Goal: Find specific page/section: Find specific page/section

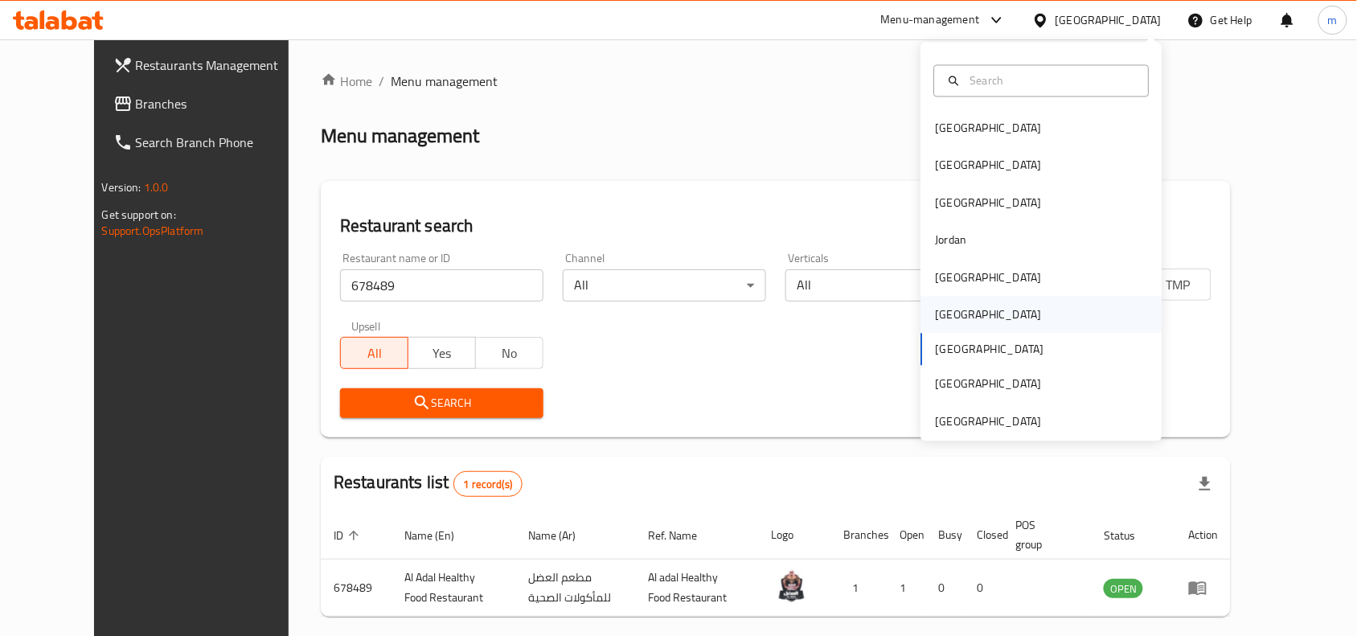
click at [943, 327] on div "Oman" at bounding box center [989, 315] width 132 height 37
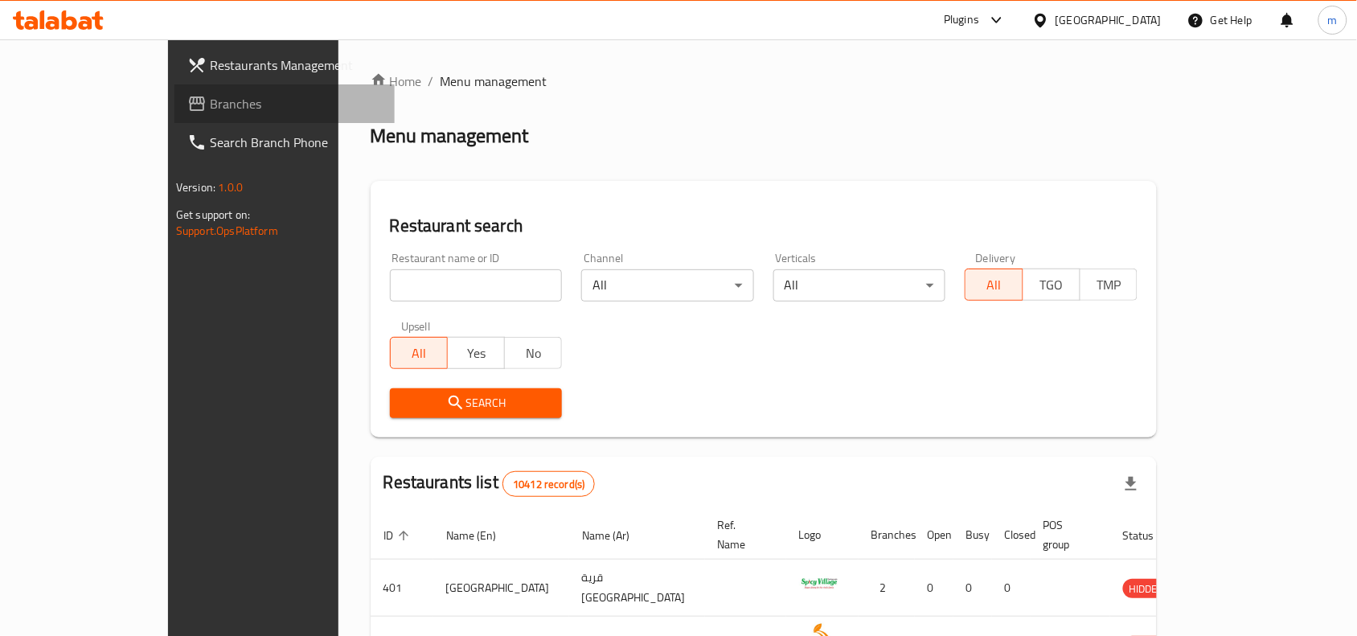
click at [210, 96] on span "Branches" at bounding box center [296, 103] width 172 height 19
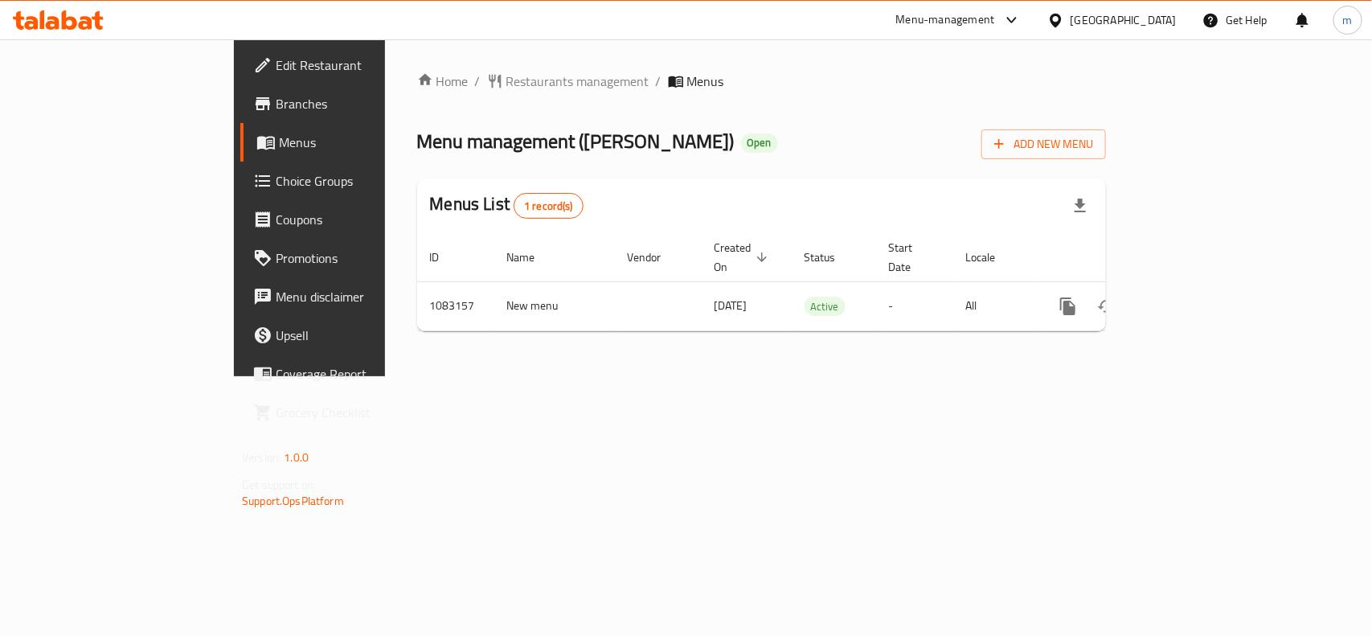
click at [1166, 24] on div "Oman" at bounding box center [1124, 20] width 106 height 18
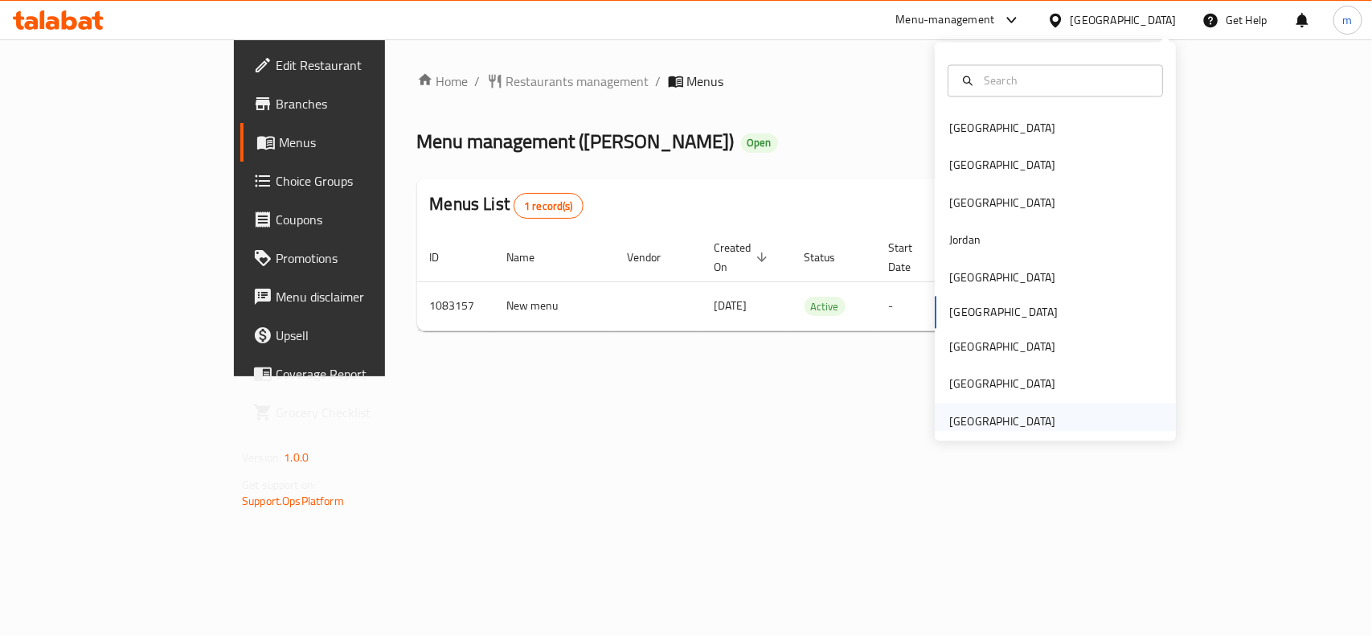
click at [1011, 416] on div "[GEOGRAPHIC_DATA]" at bounding box center [1002, 421] width 106 height 18
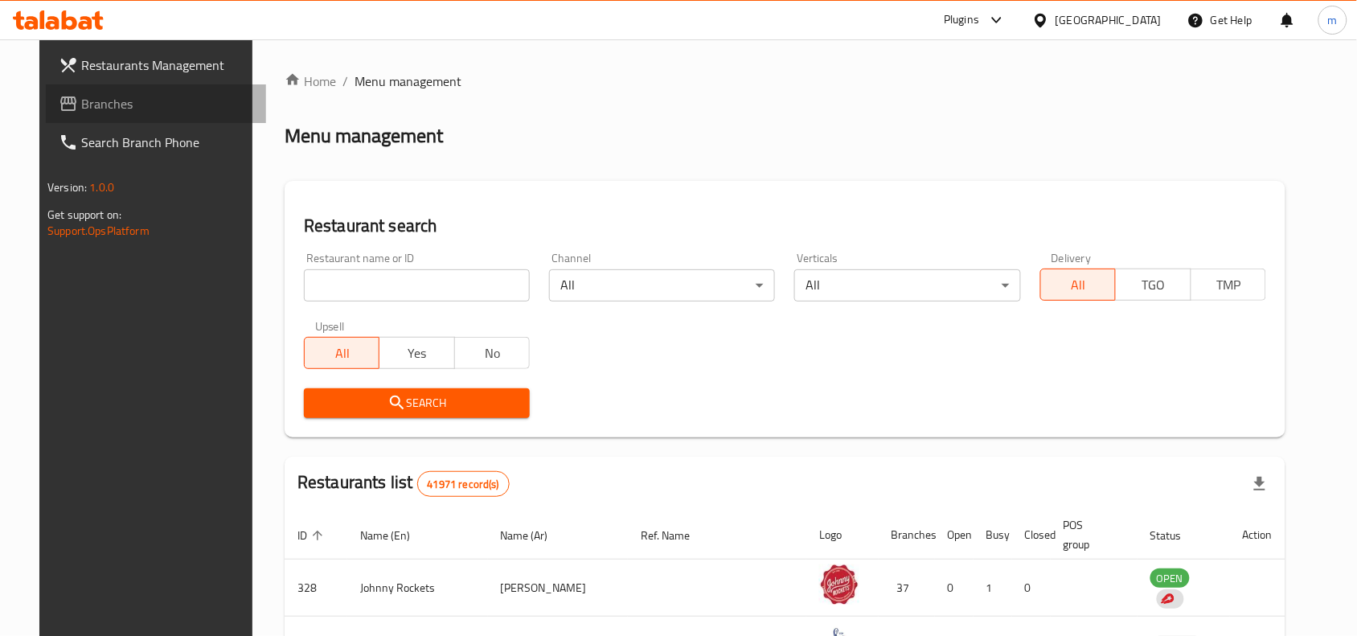
click at [81, 105] on span "Branches" at bounding box center [167, 103] width 172 height 19
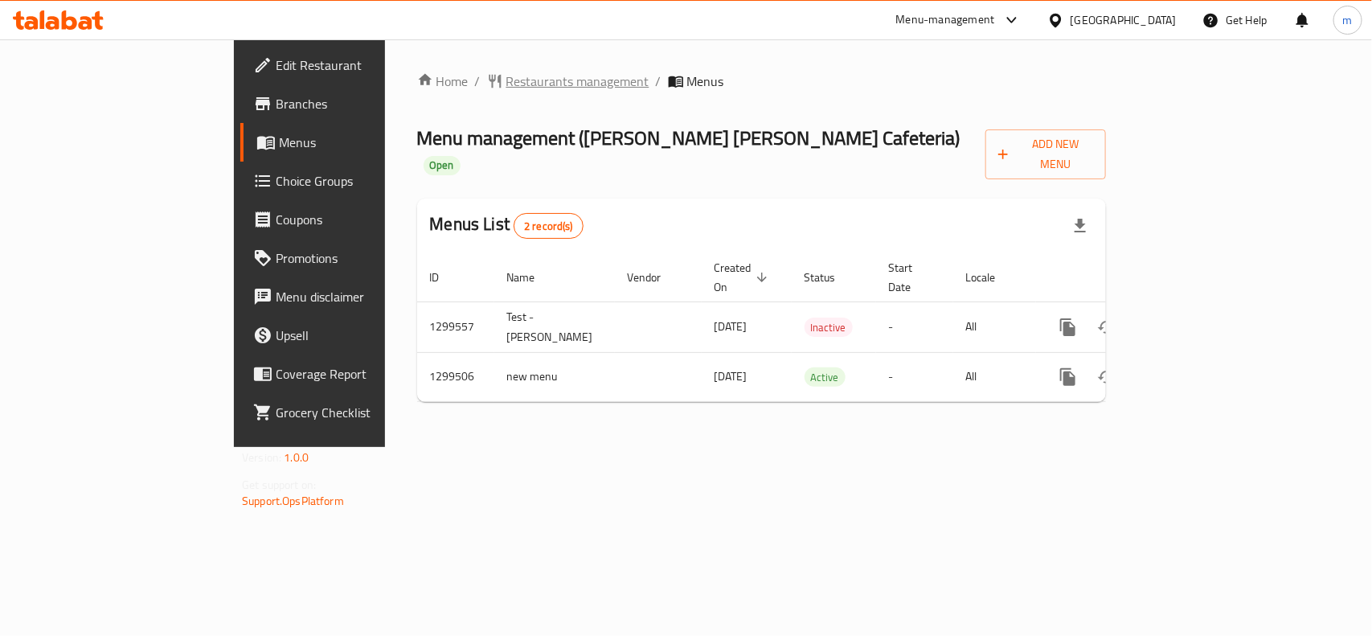
click at [506, 72] on span "Restaurants management" at bounding box center [577, 81] width 143 height 19
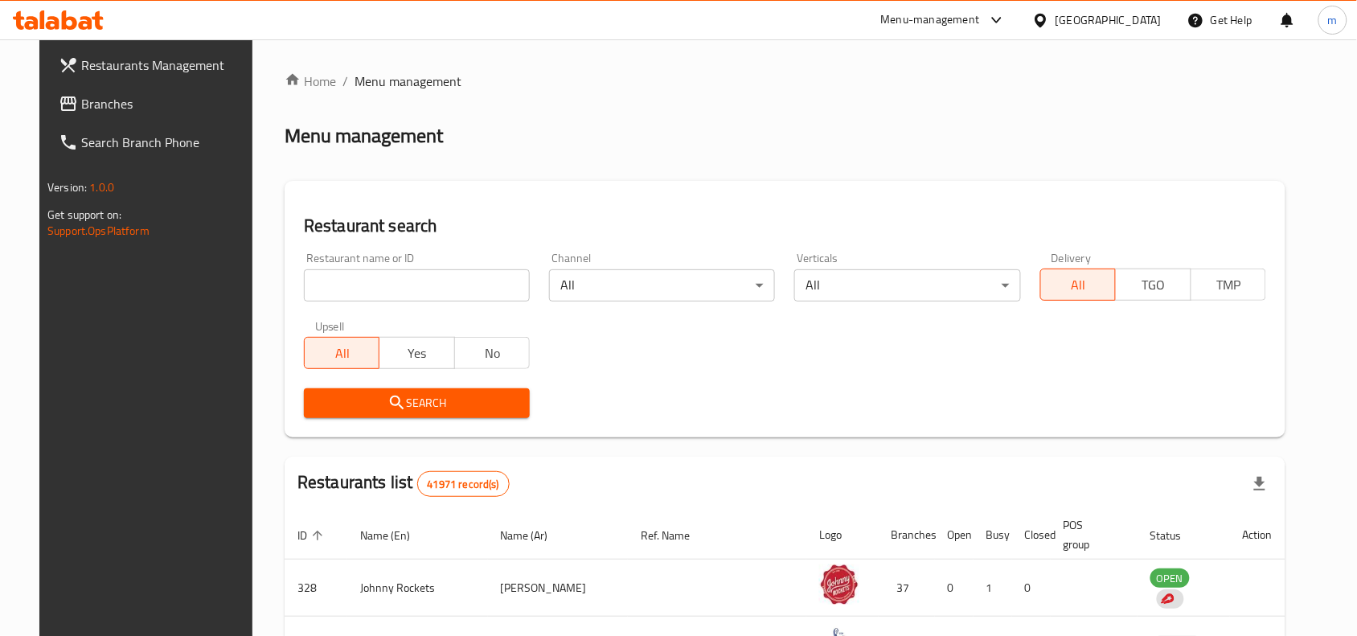
click at [84, 109] on span "Branches" at bounding box center [167, 103] width 172 height 19
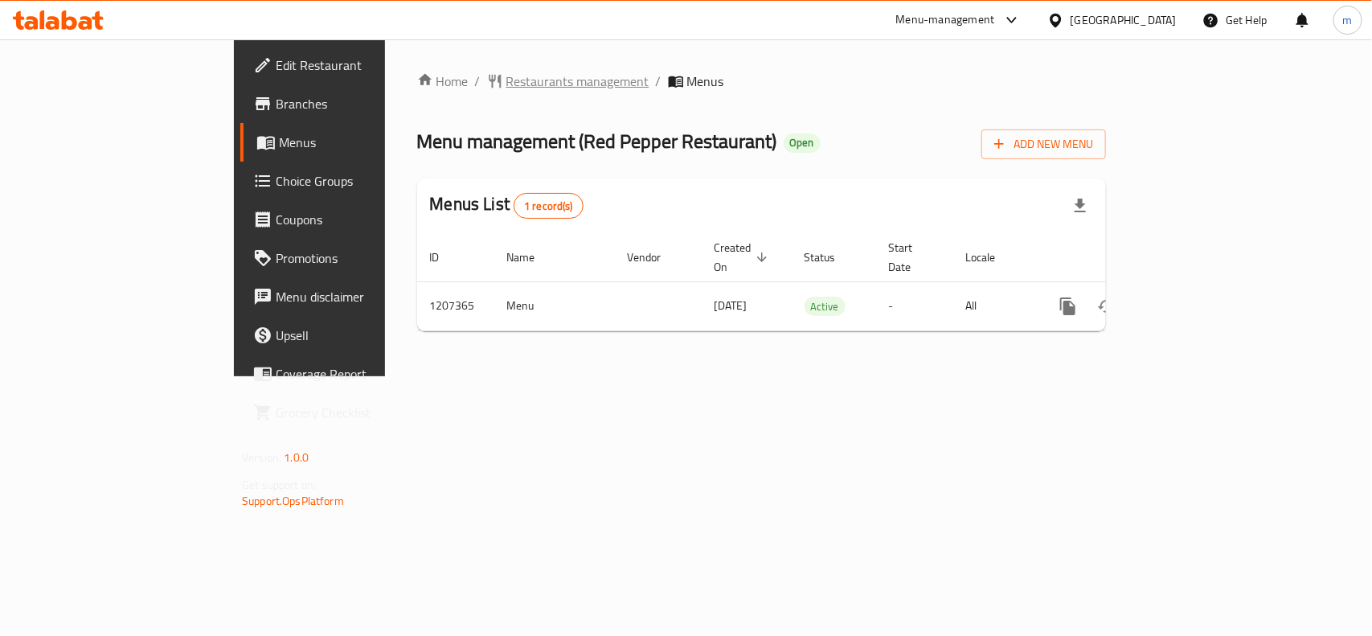
click at [506, 79] on span "Restaurants management" at bounding box center [577, 81] width 143 height 19
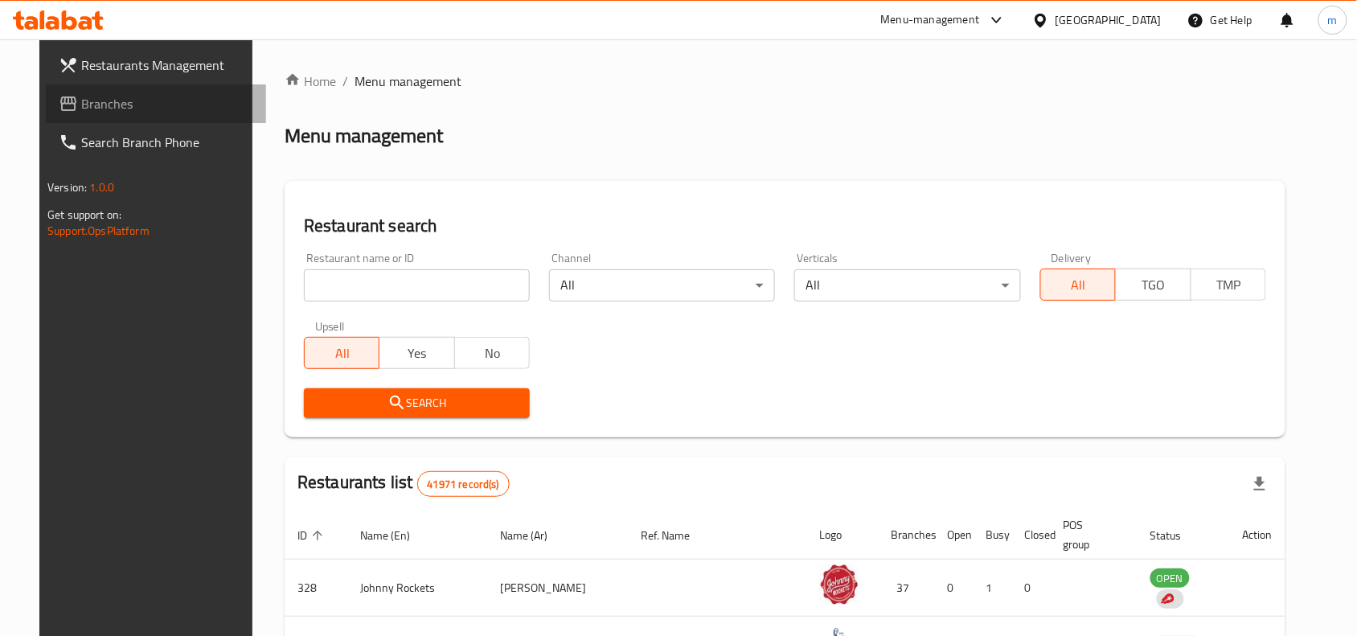
click at [81, 105] on span "Branches" at bounding box center [167, 103] width 172 height 19
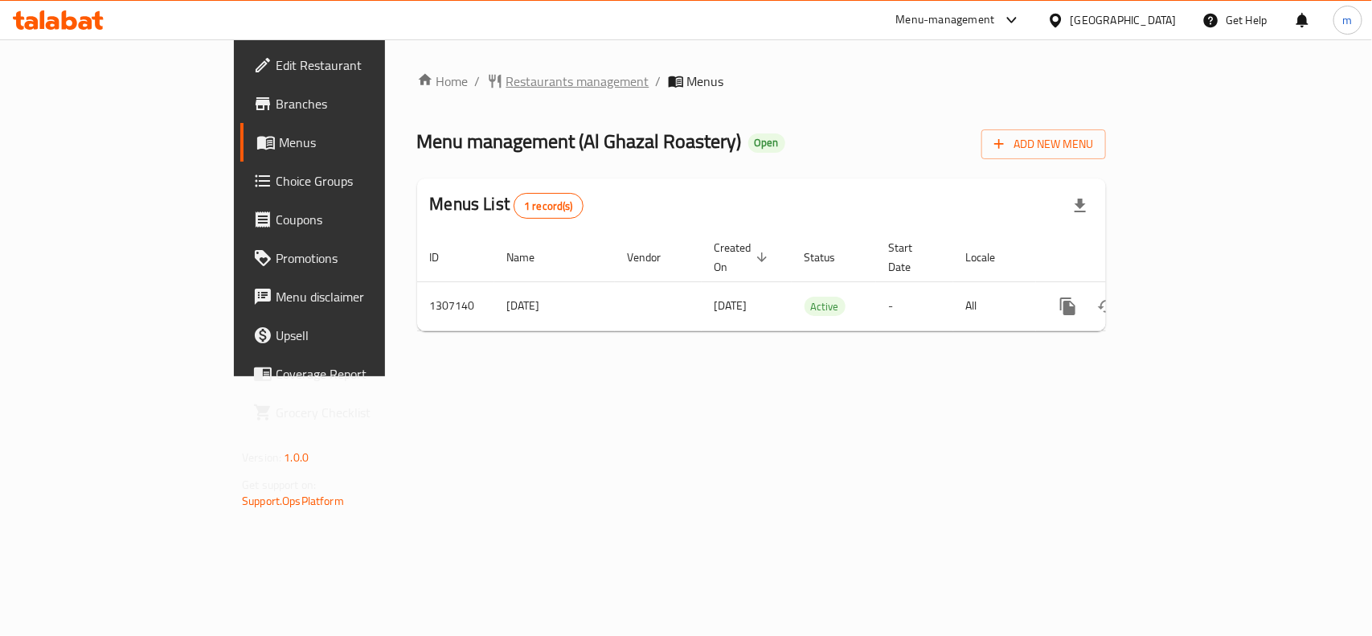
click at [506, 80] on span "Restaurants management" at bounding box center [577, 81] width 143 height 19
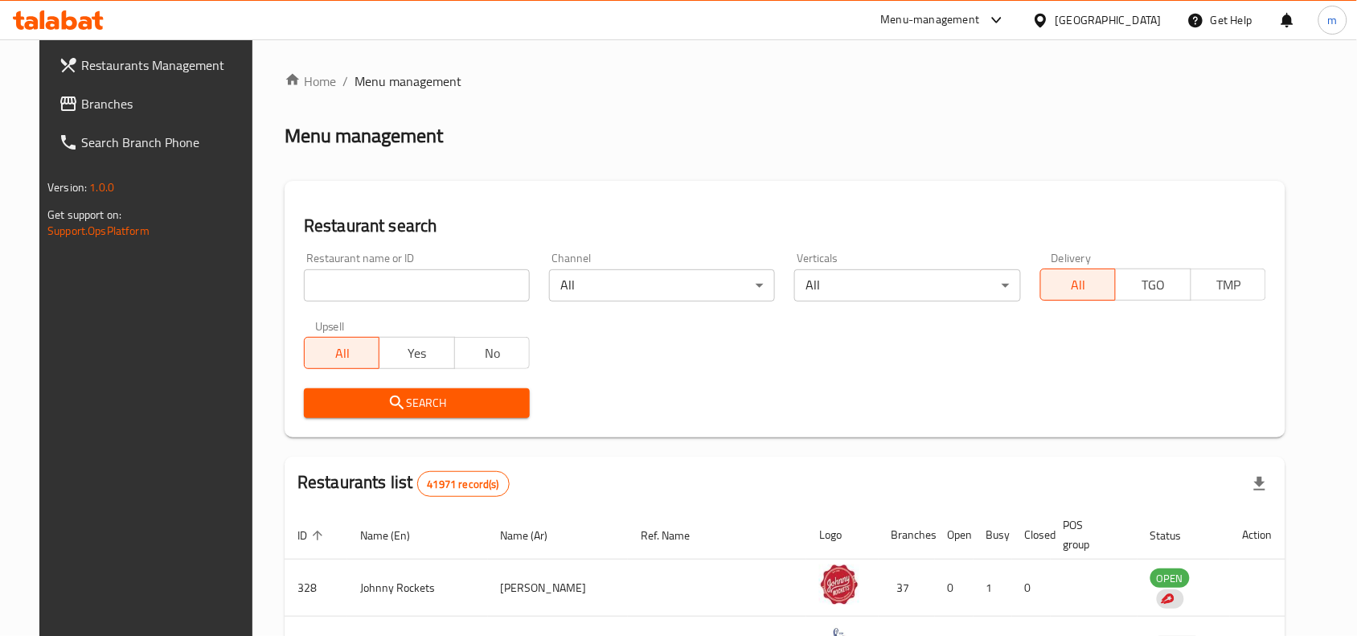
click at [81, 107] on span "Branches" at bounding box center [167, 103] width 172 height 19
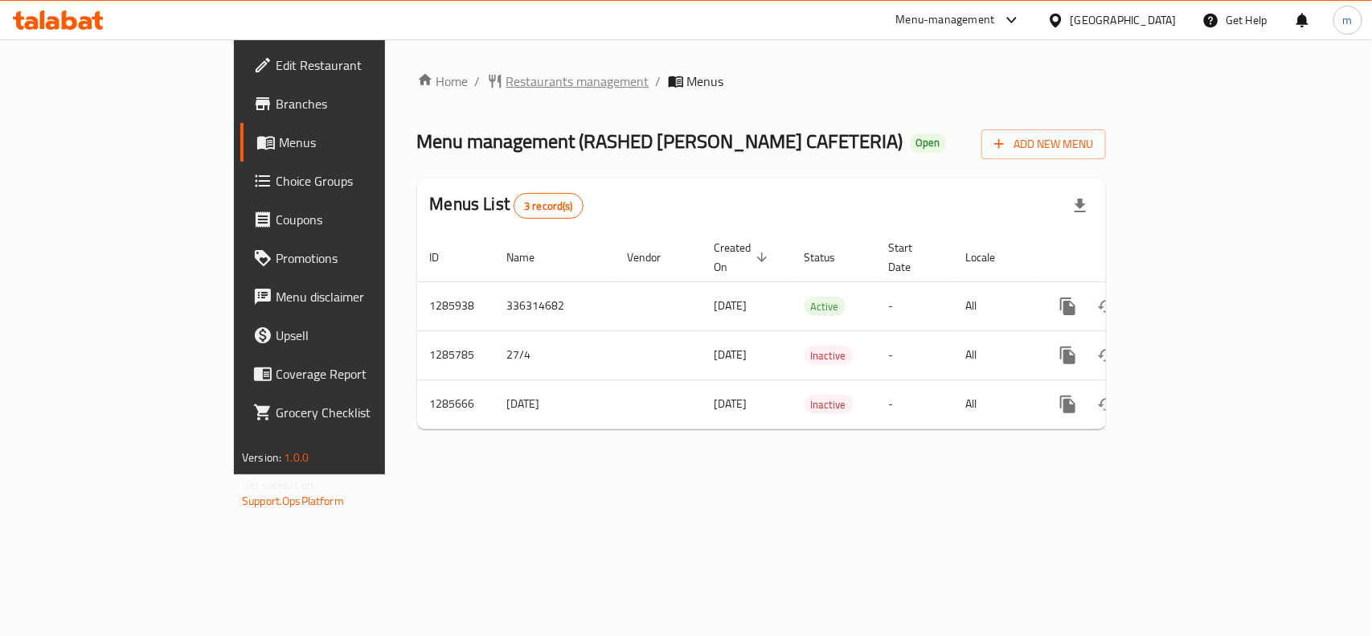
click at [506, 80] on span "Restaurants management" at bounding box center [577, 81] width 143 height 19
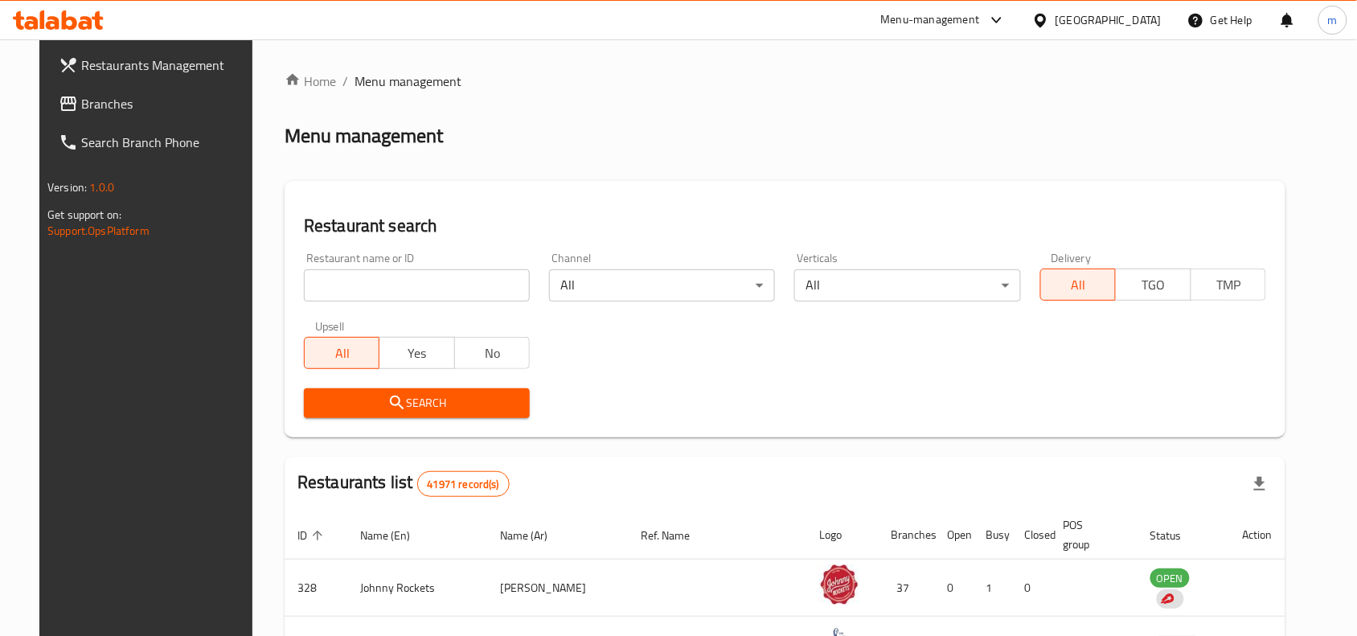
click at [338, 282] on input "search" at bounding box center [417, 285] width 226 height 32
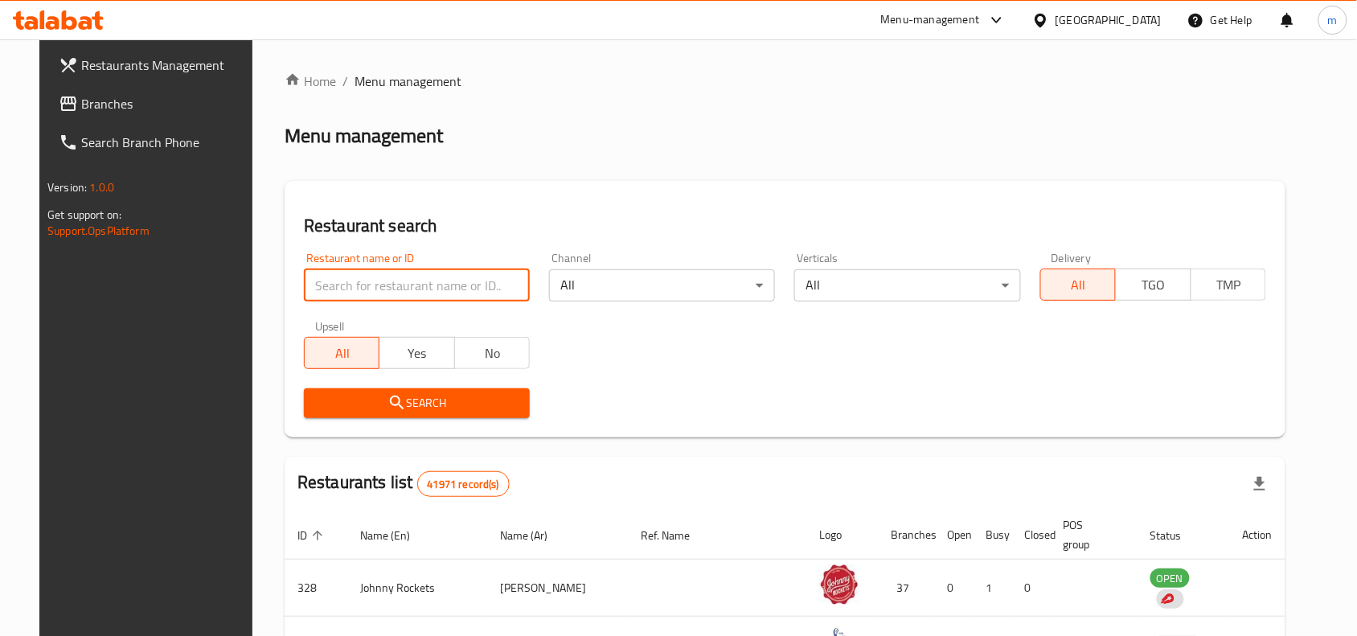
paste input "695903"
type input "695903"
click button "Search" at bounding box center [417, 403] width 226 height 30
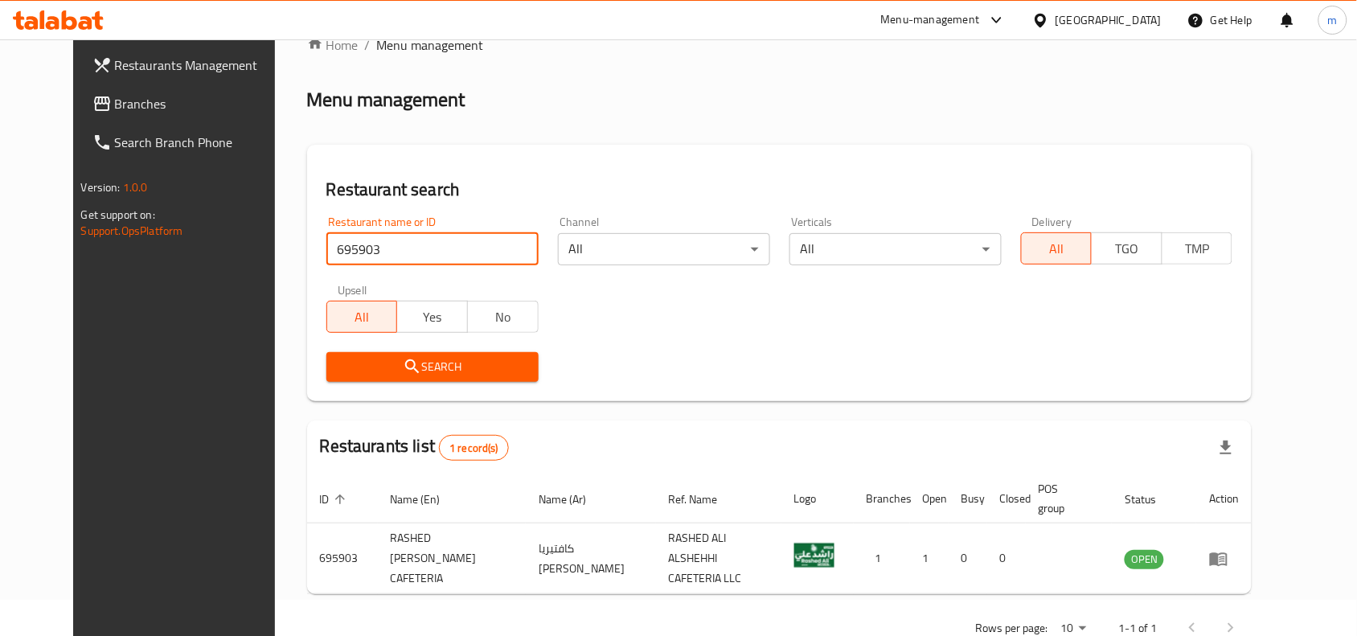
scroll to position [68, 0]
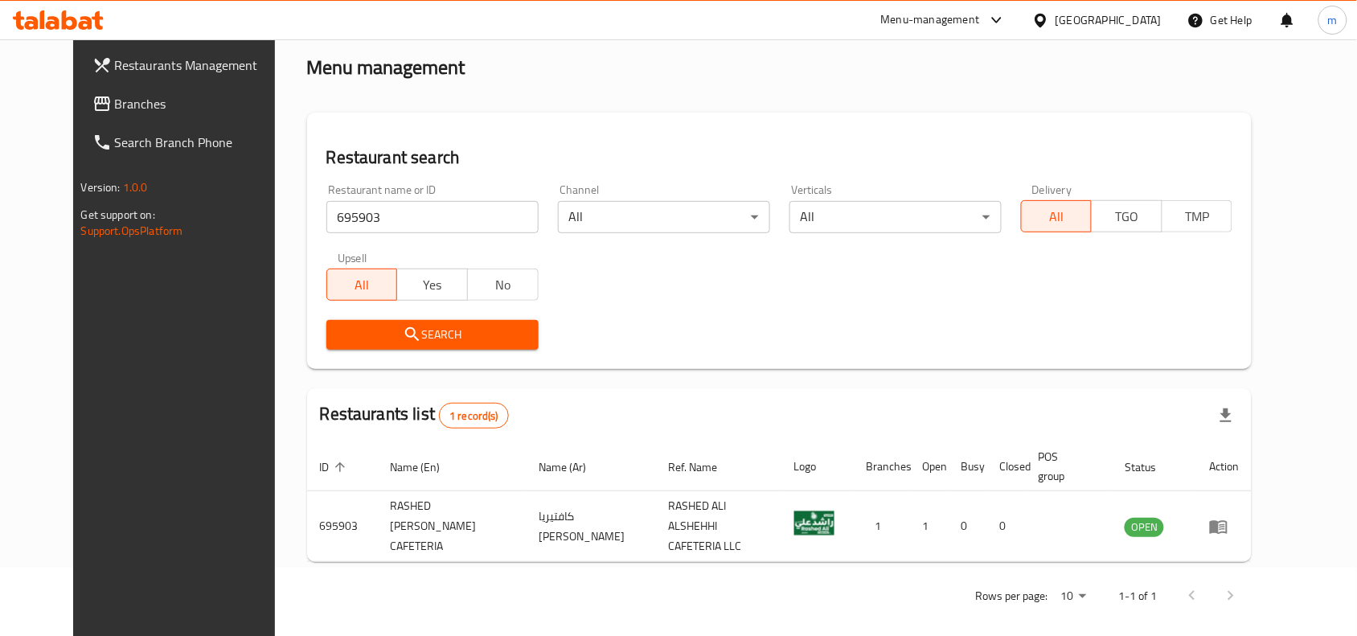
drag, startPoint x: 1110, startPoint y: 18, endPoint x: 1096, endPoint y: 34, distance: 21.0
click at [1110, 18] on div "United Arab Emirates" at bounding box center [1109, 20] width 106 height 18
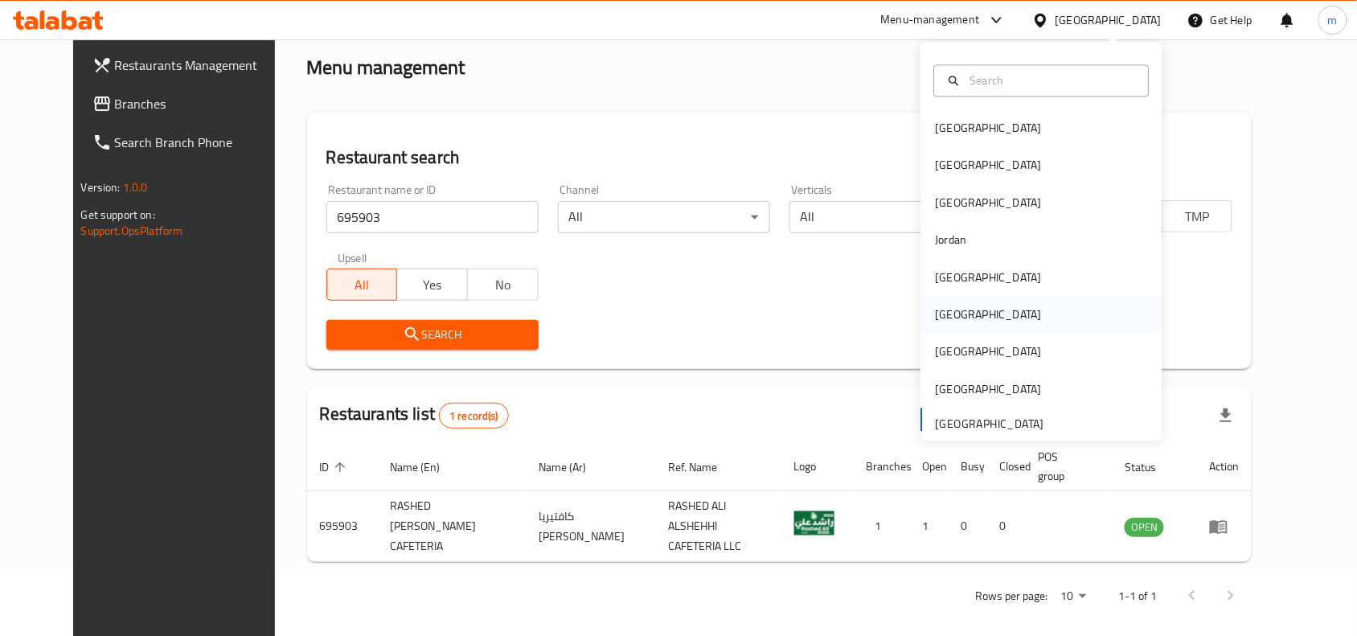
click at [949, 324] on div "[GEOGRAPHIC_DATA]" at bounding box center [989, 315] width 132 height 37
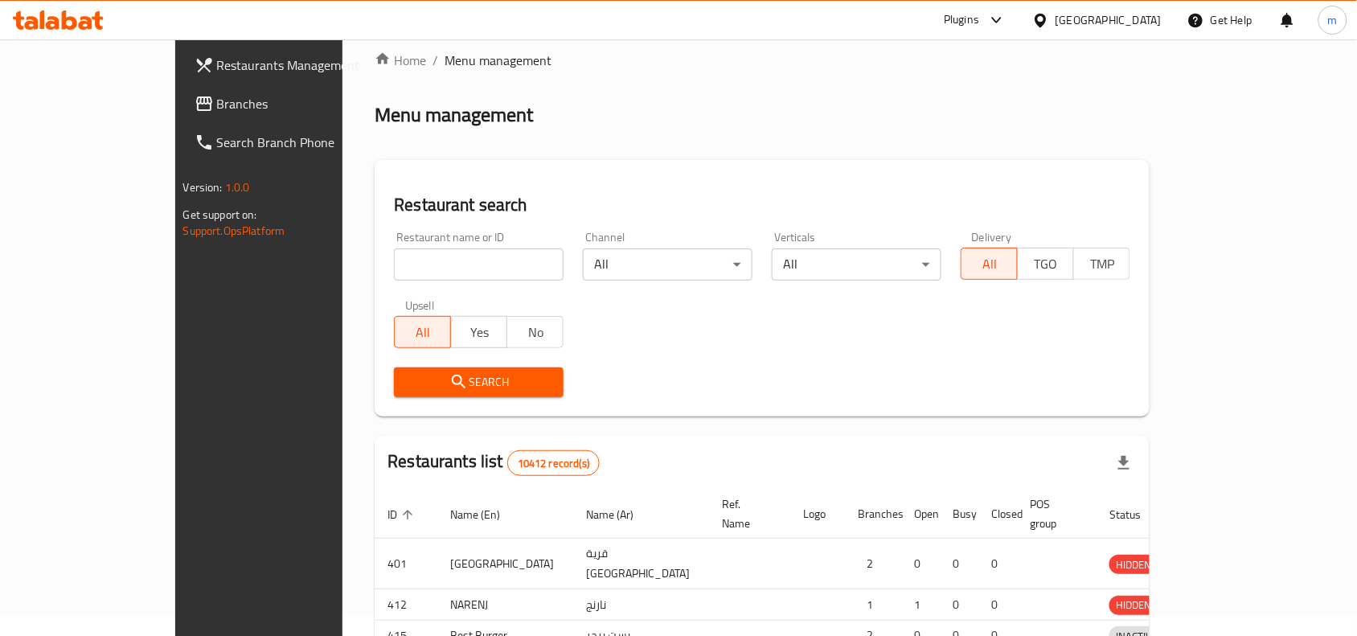
scroll to position [68, 0]
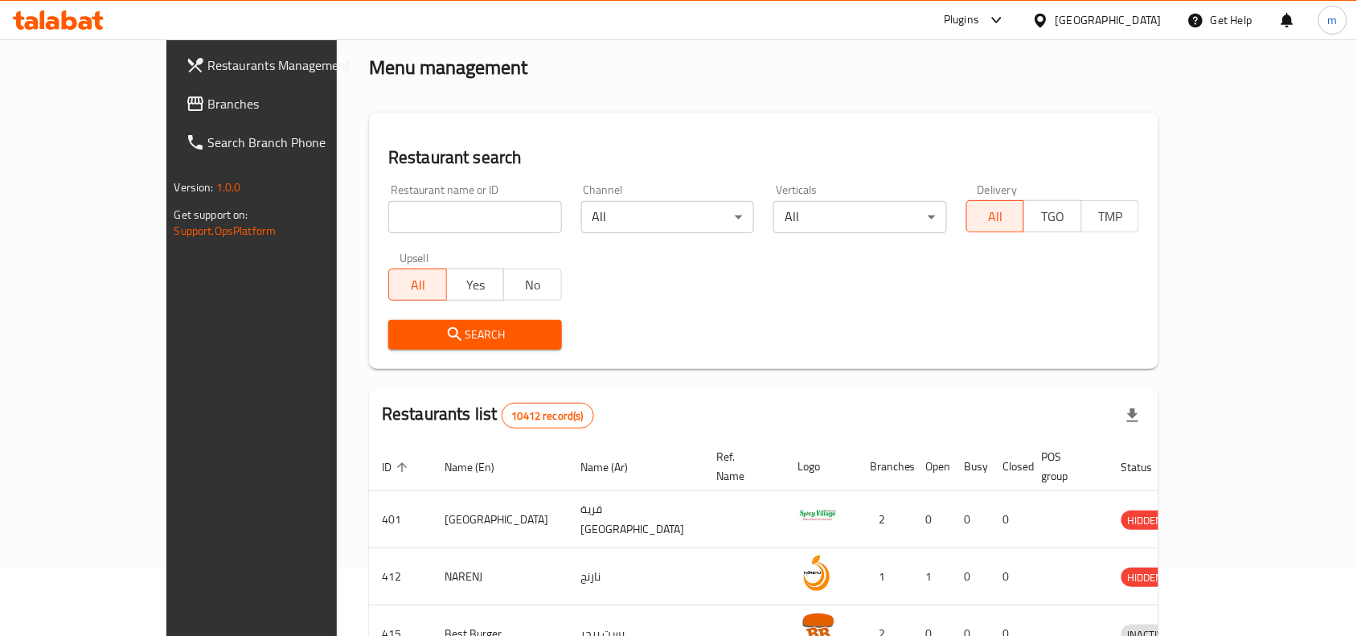
click at [173, 117] on link "Branches" at bounding box center [283, 103] width 220 height 39
